Goal: Information Seeking & Learning: Learn about a topic

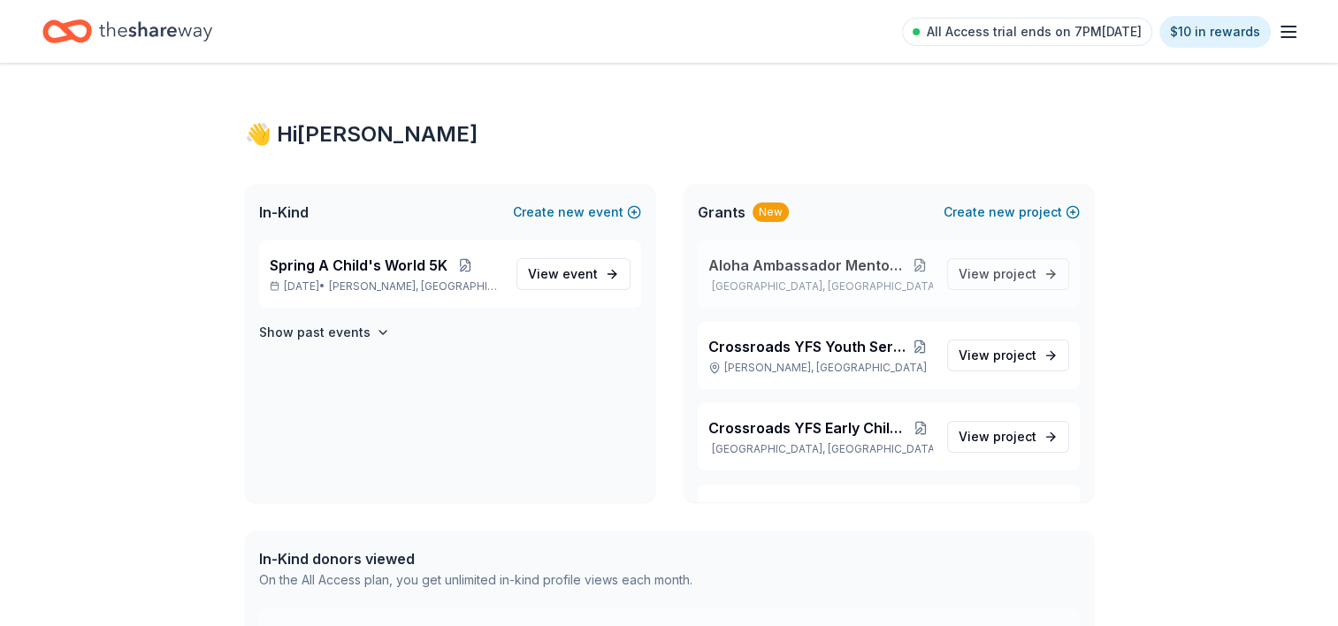
click at [913, 262] on button at bounding box center [920, 265] width 25 height 14
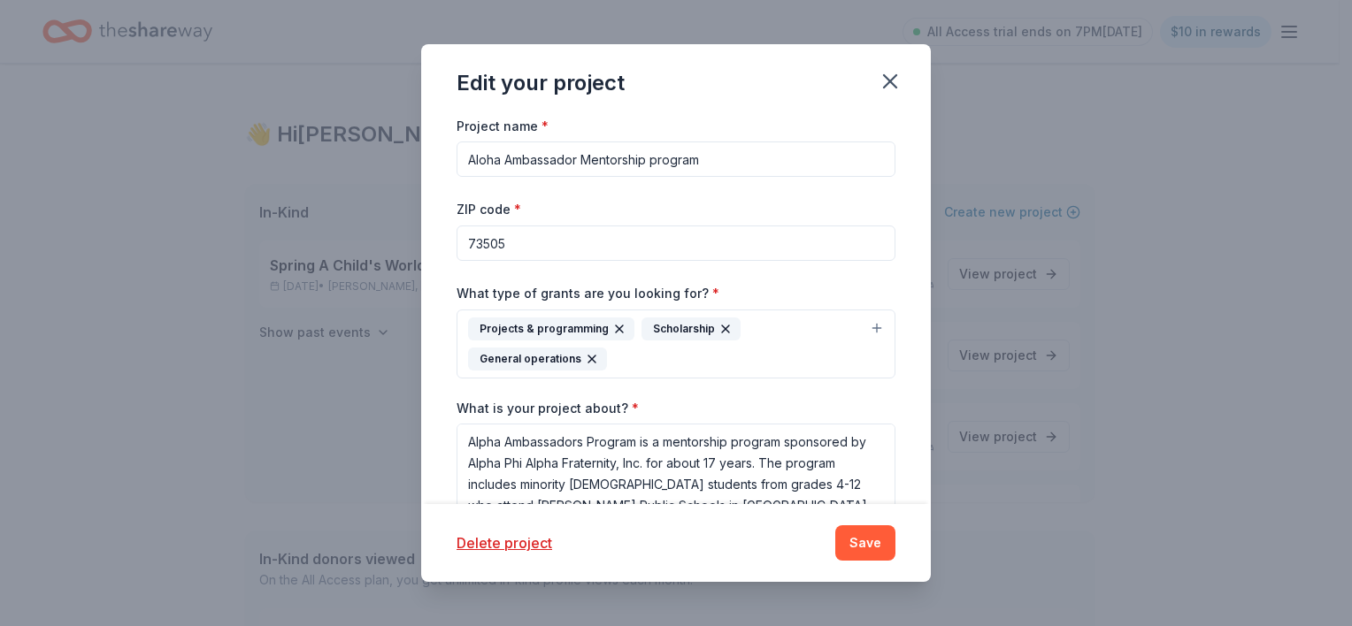
click at [488, 156] on input "Aloha Ambassador Mentorship program" at bounding box center [675, 159] width 439 height 35
type input "Alpha Ambassador Mentorship program"
click at [857, 548] on button "Save" at bounding box center [865, 542] width 60 height 35
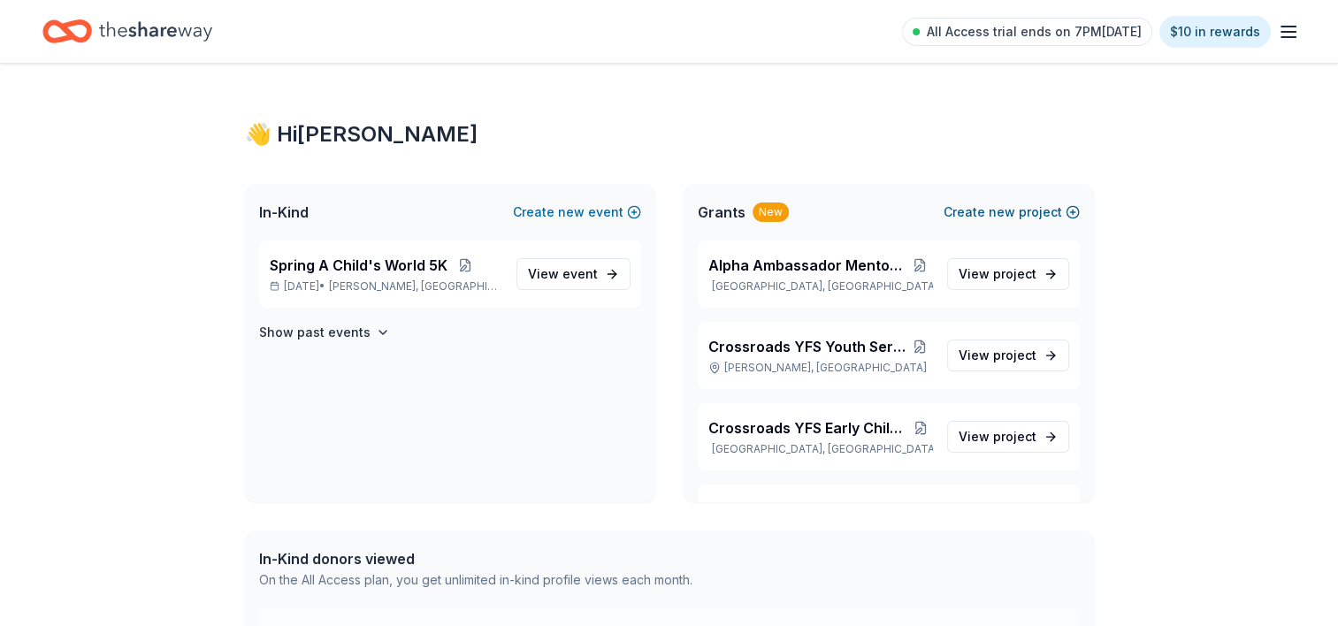
click at [1009, 215] on span "new" at bounding box center [1002, 212] width 27 height 21
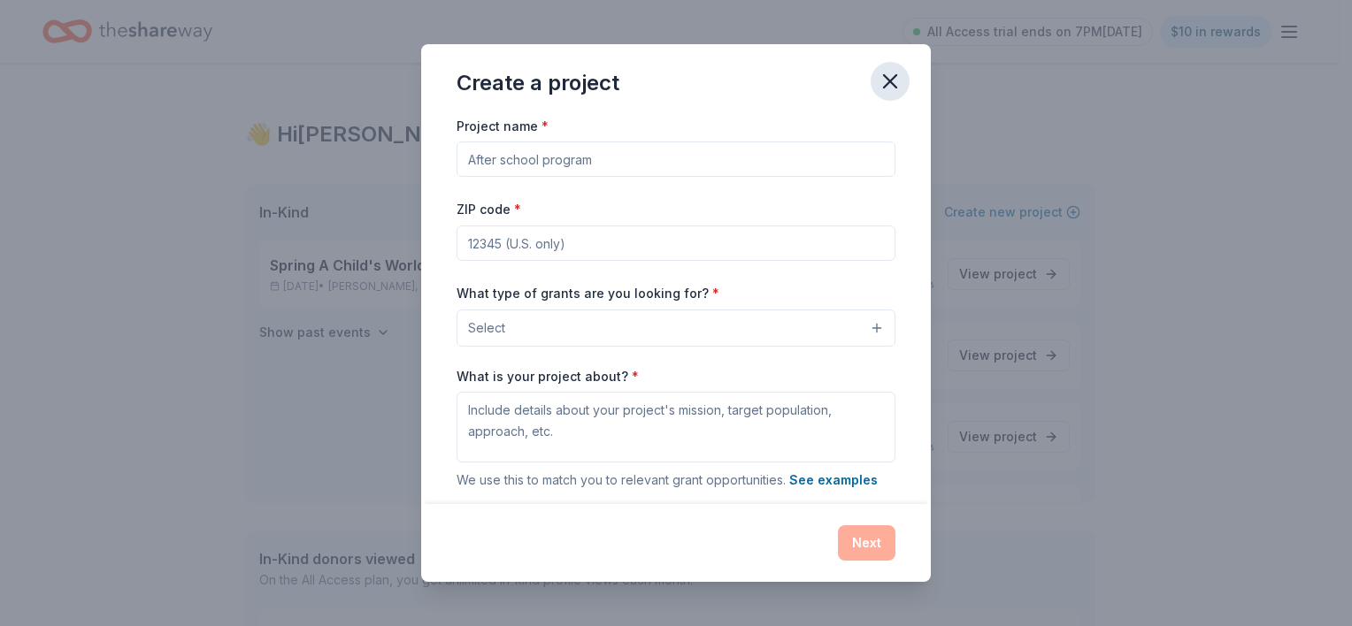
click at [877, 82] on icon "button" at bounding box center [889, 81] width 25 height 25
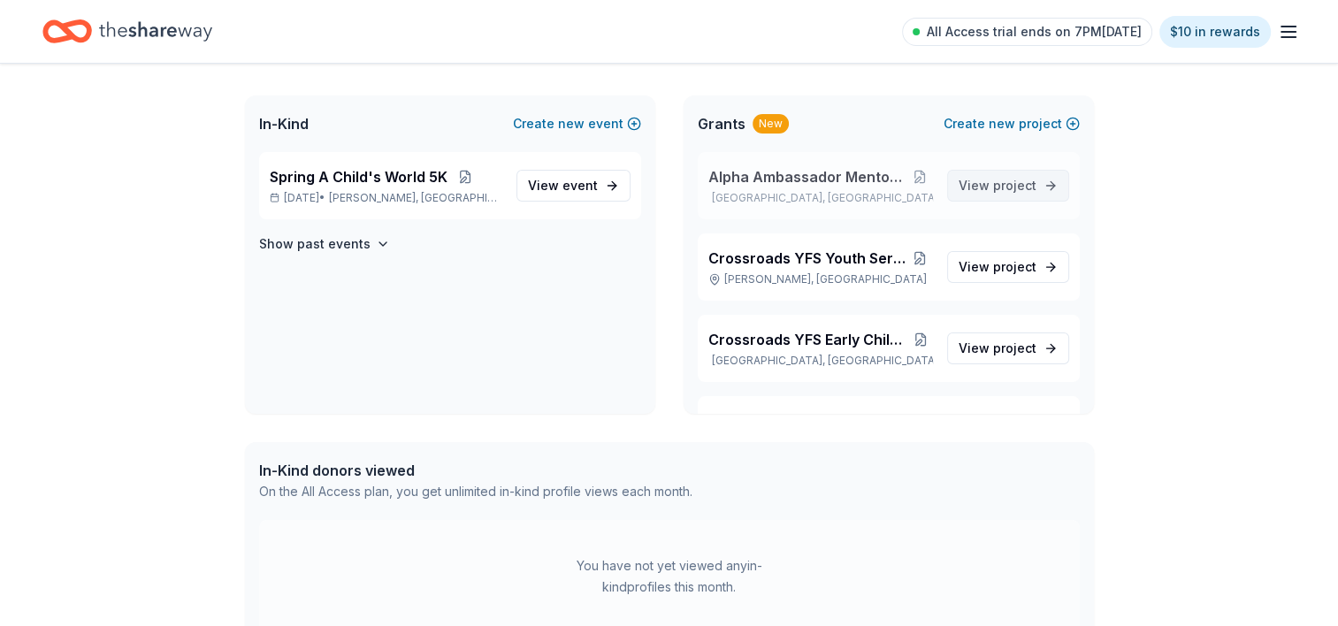
click at [993, 181] on span "project" at bounding box center [1014, 185] width 43 height 15
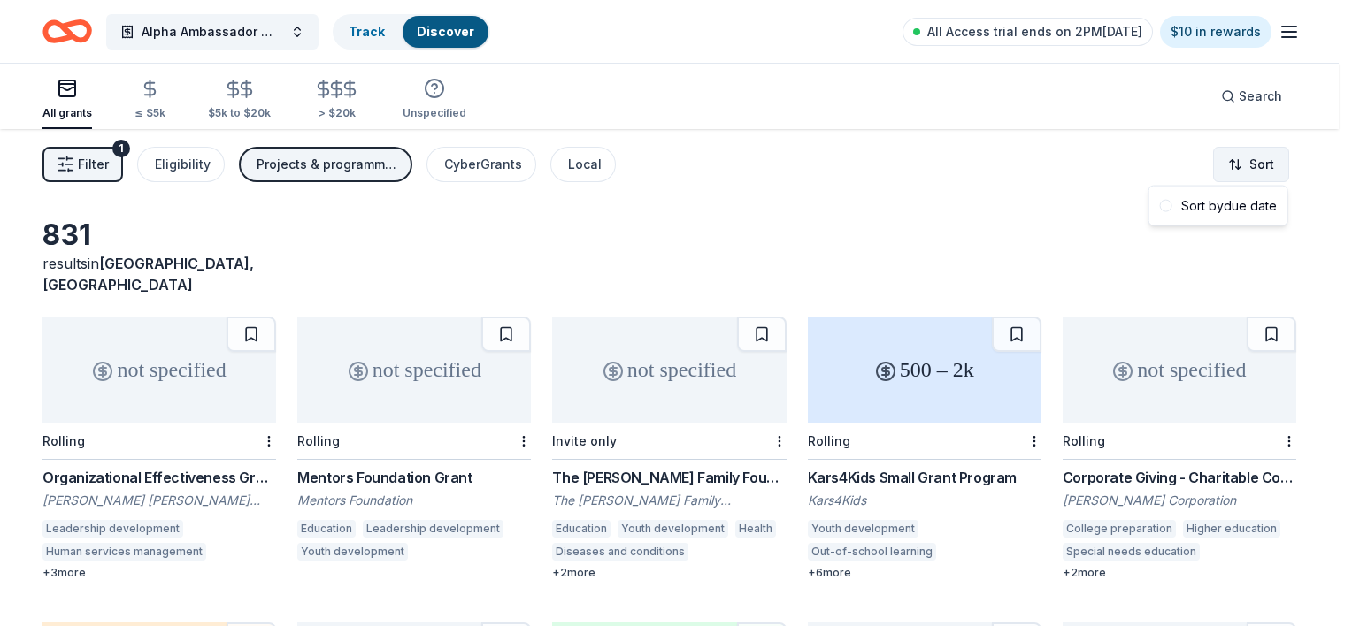
click at [1264, 173] on html "Alpha Ambassador Mentorship program Track Discover All Access trial ends on 2PM…" at bounding box center [676, 313] width 1352 height 626
click at [1231, 208] on div "Sort by due date" at bounding box center [1218, 206] width 131 height 32
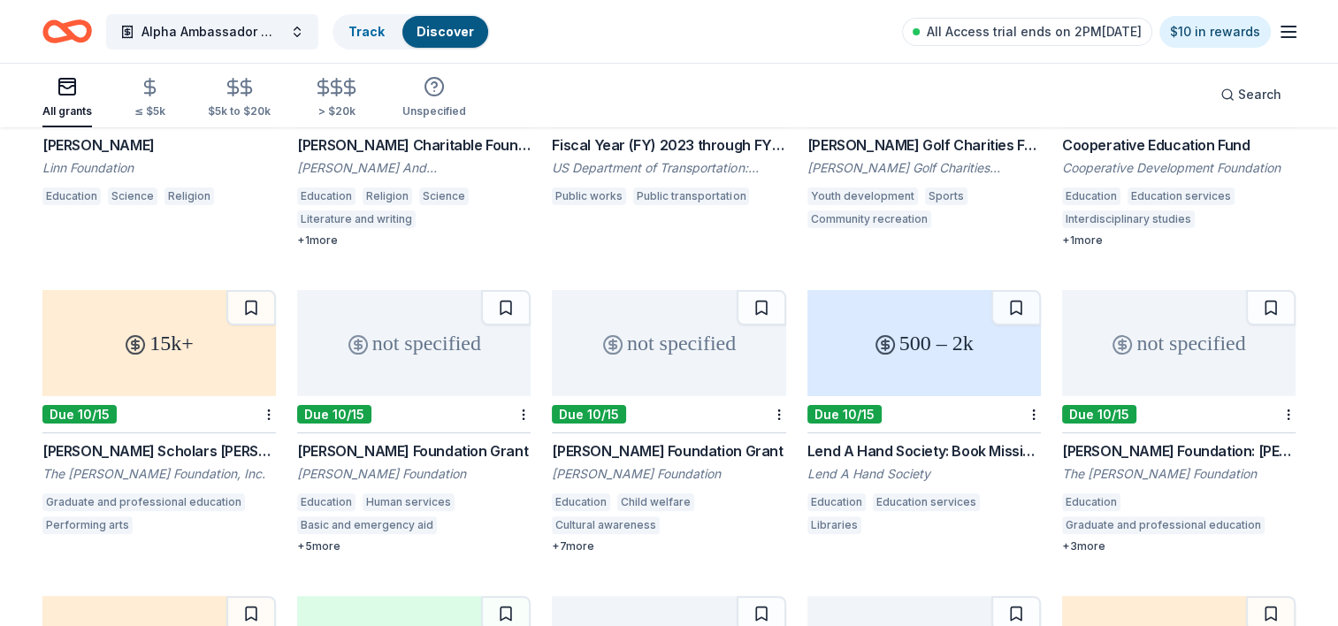
scroll to position [442, 0]
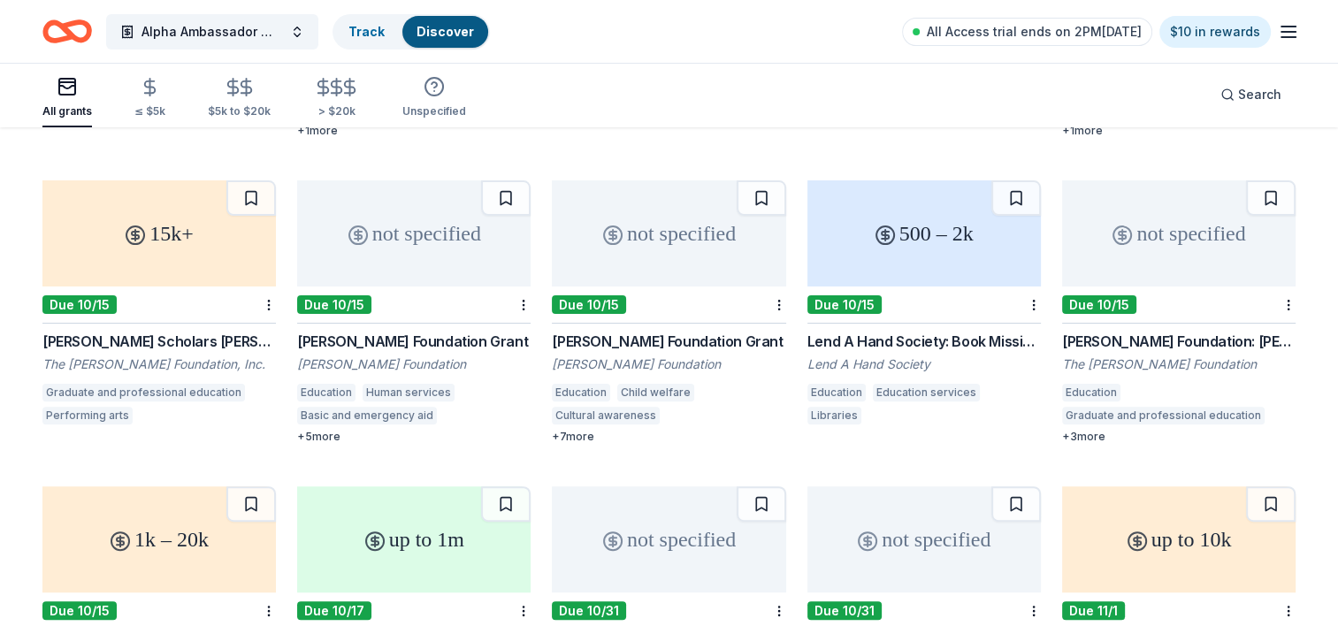
click at [668, 249] on div "not specified" at bounding box center [669, 233] width 234 height 106
click at [290, 31] on button "Alpha Ambassador Mentorship program" at bounding box center [212, 31] width 212 height 35
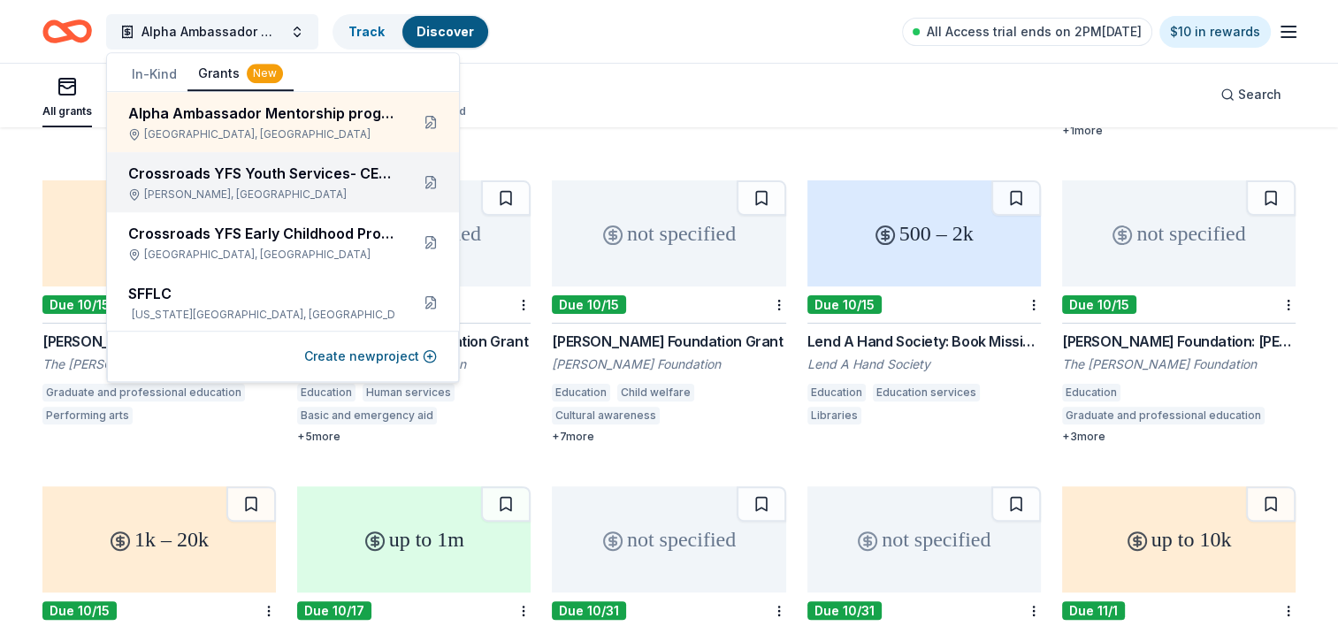
click at [278, 208] on div "Crossroads YFS Youth Services- CERC Norman, [GEOGRAPHIC_DATA]" at bounding box center [283, 182] width 352 height 60
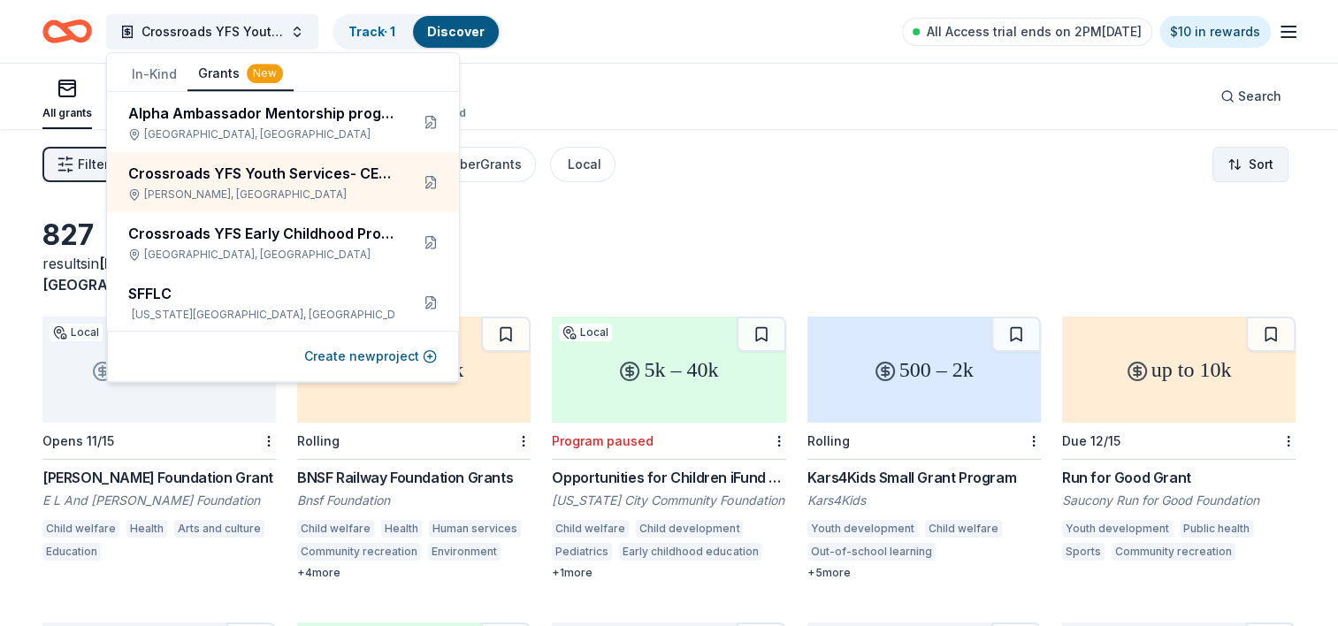
click at [1268, 155] on html "Crossroads YFS Youth Services- CERC Track · 1 Discover All Access trial ends on…" at bounding box center [669, 313] width 1338 height 626
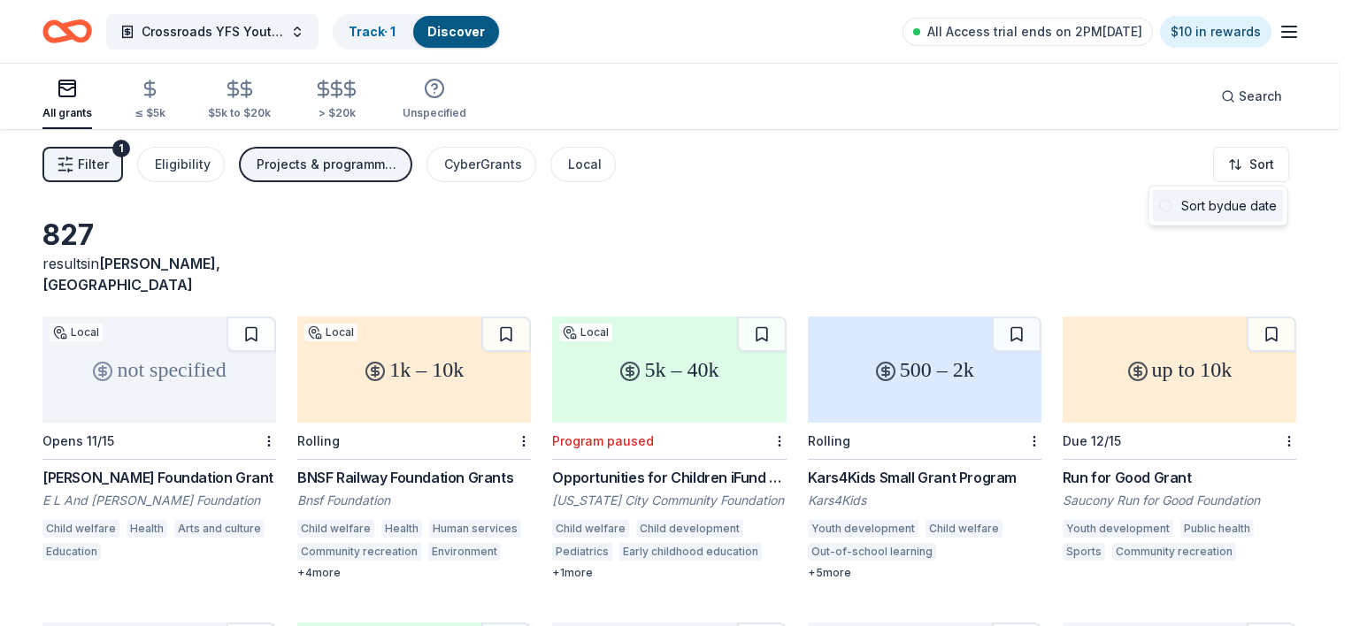
click at [1205, 209] on div "Sort by due date" at bounding box center [1218, 206] width 131 height 32
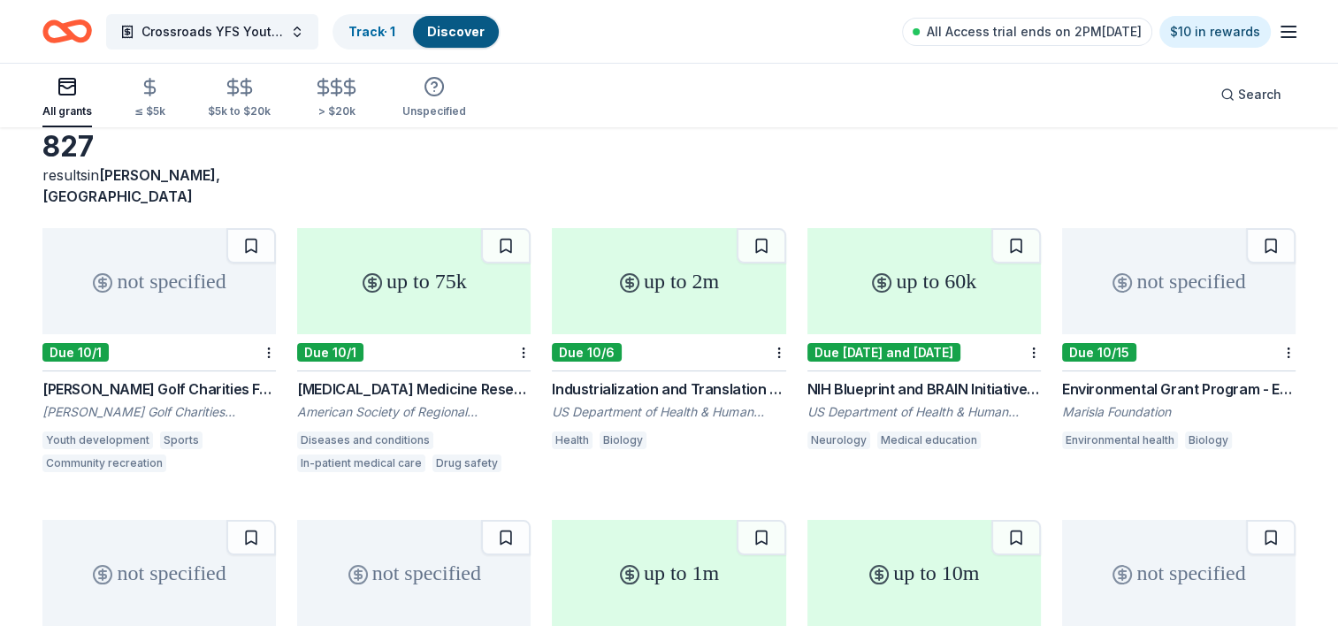
scroll to position [265, 0]
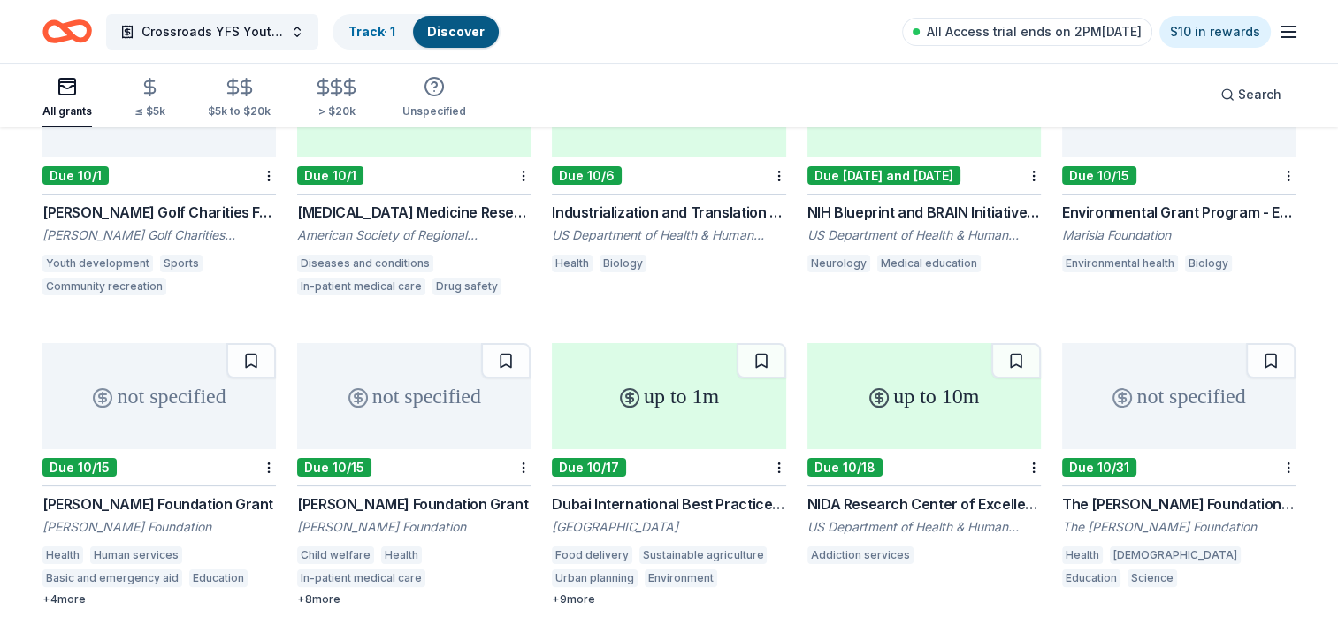
click at [188, 364] on div "not specified" at bounding box center [159, 396] width 234 height 106
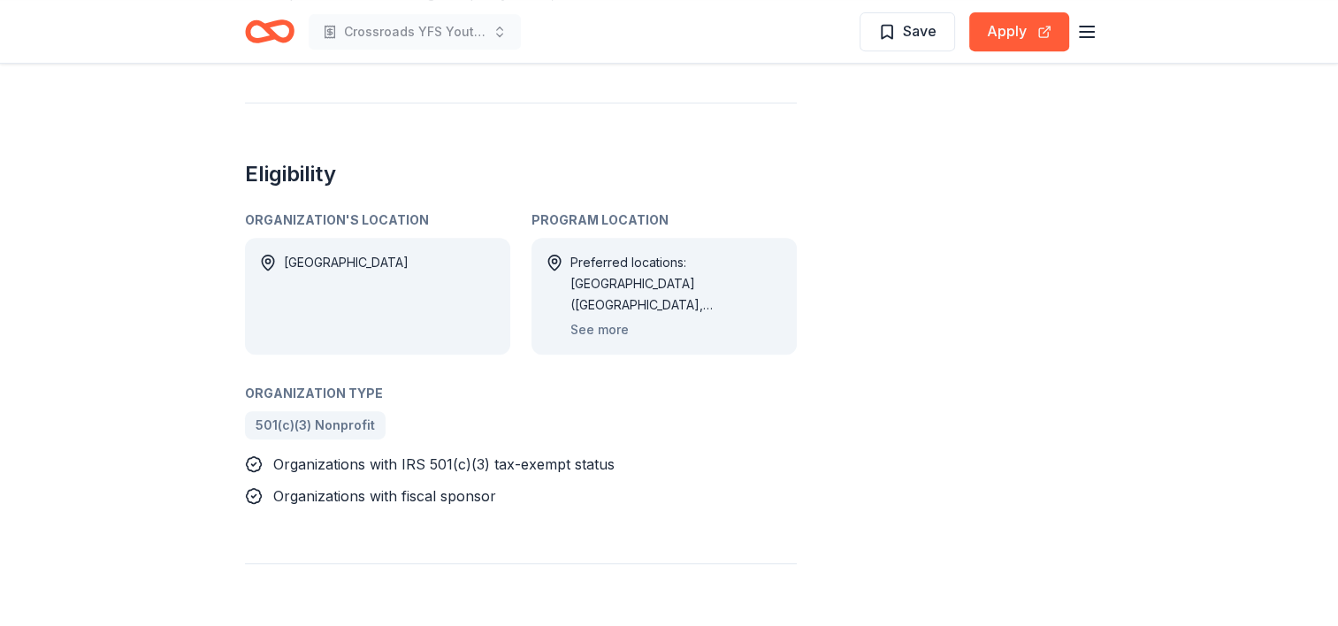
scroll to position [796, 0]
click at [620, 318] on button "See more" at bounding box center [600, 328] width 58 height 21
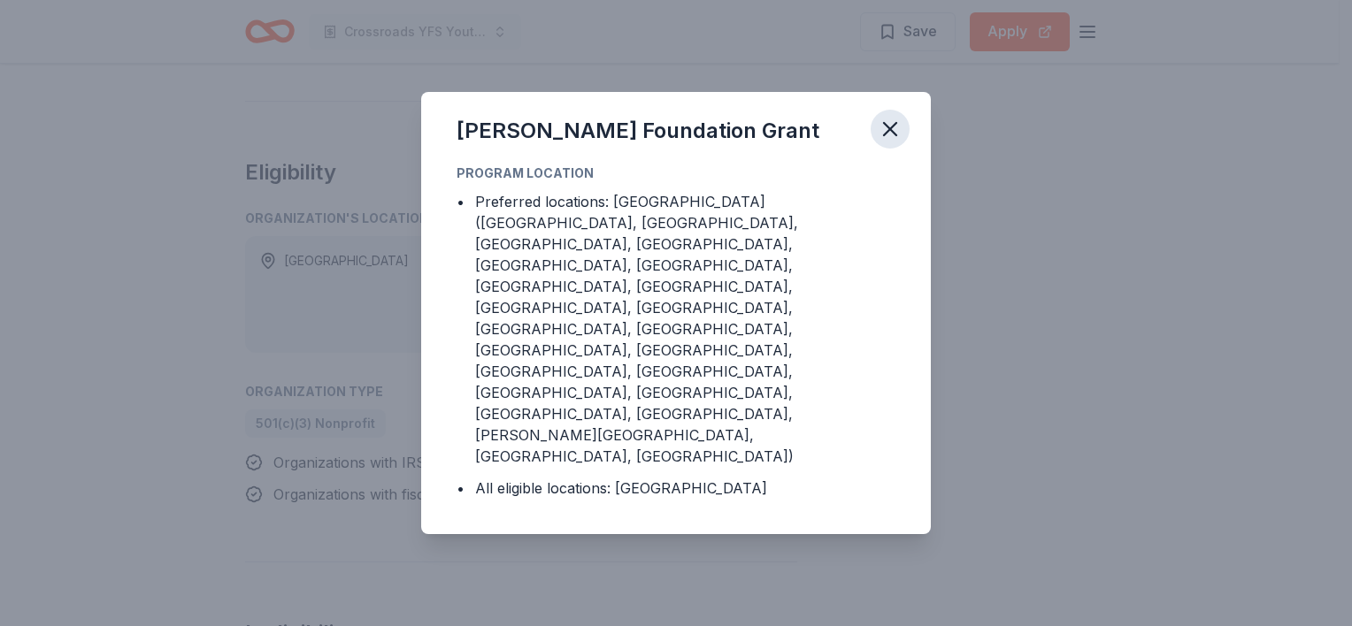
click at [893, 142] on icon "button" at bounding box center [889, 129] width 25 height 25
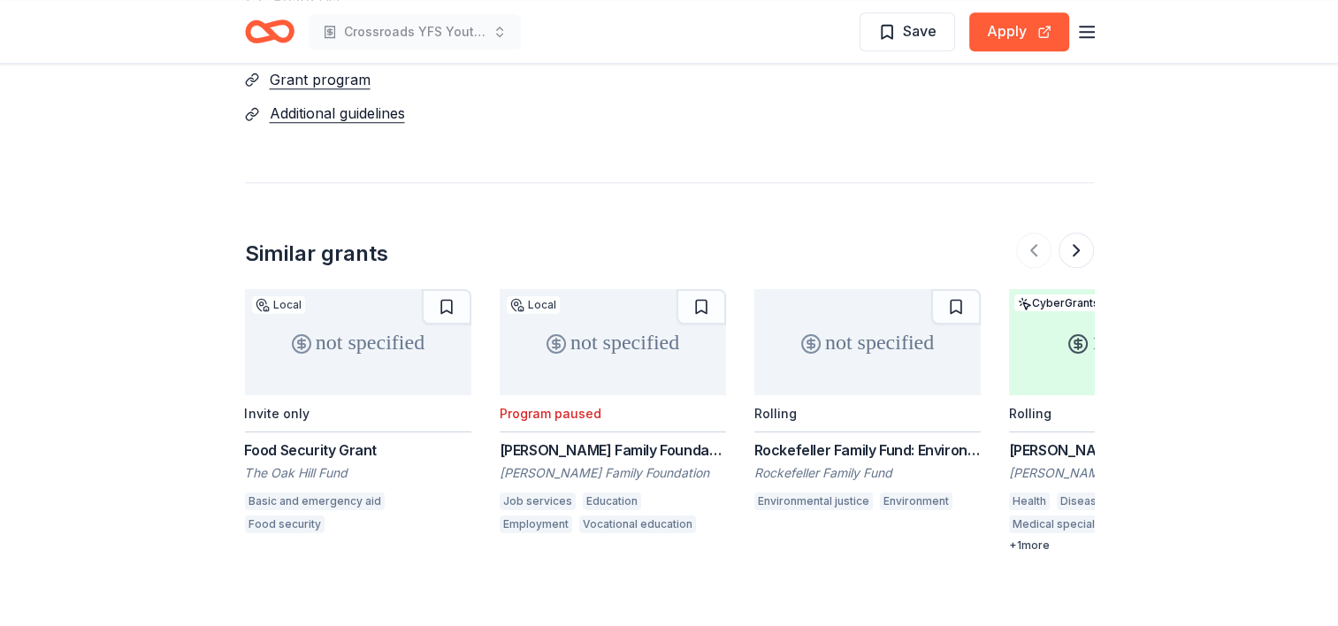
scroll to position [1769, 0]
